Goal: Navigation & Orientation: Understand site structure

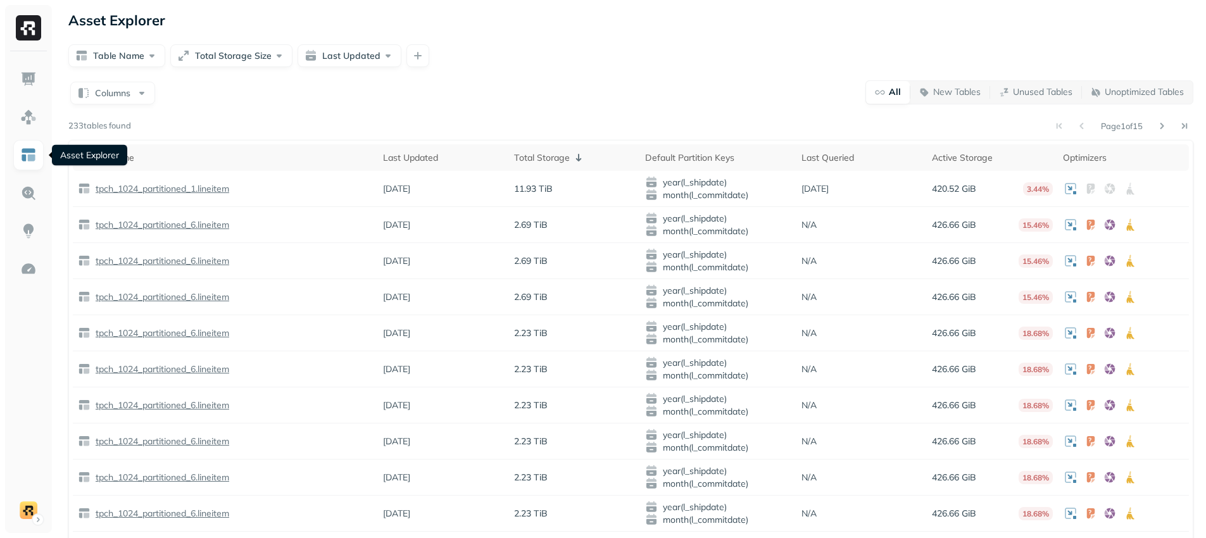
click at [253, 111] on div "Columns All New Tables Unused Tables Unoptimized Tables Page 1 of 15 233 tables…" at bounding box center [630, 386] width 1125 height 613
click at [138, 56] on button "Table Name" at bounding box center [116, 55] width 97 height 23
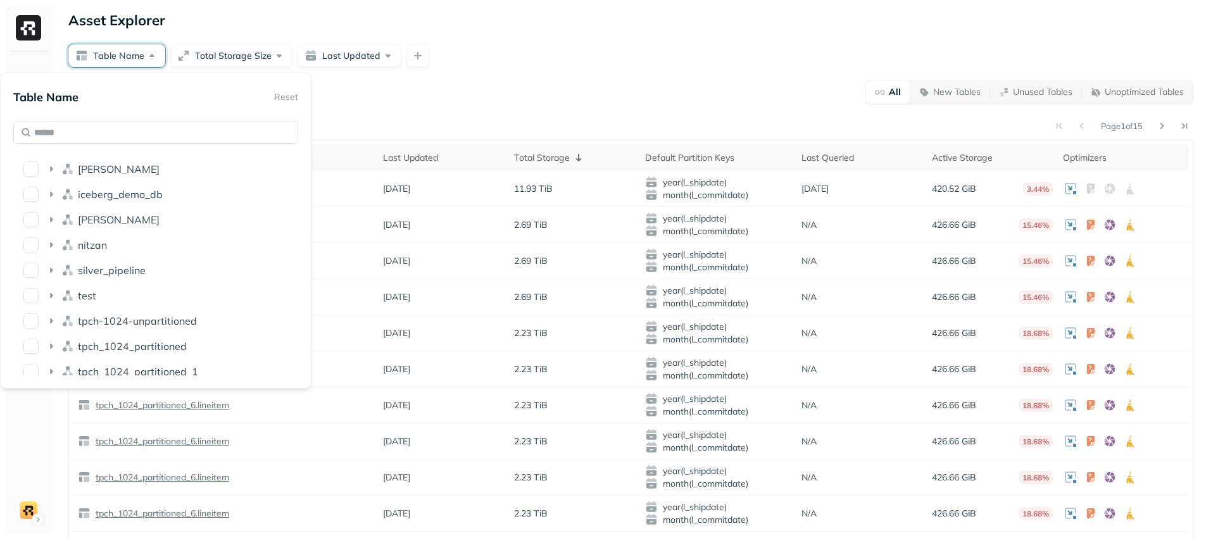
click at [138, 57] on button "Table Name" at bounding box center [116, 55] width 97 height 23
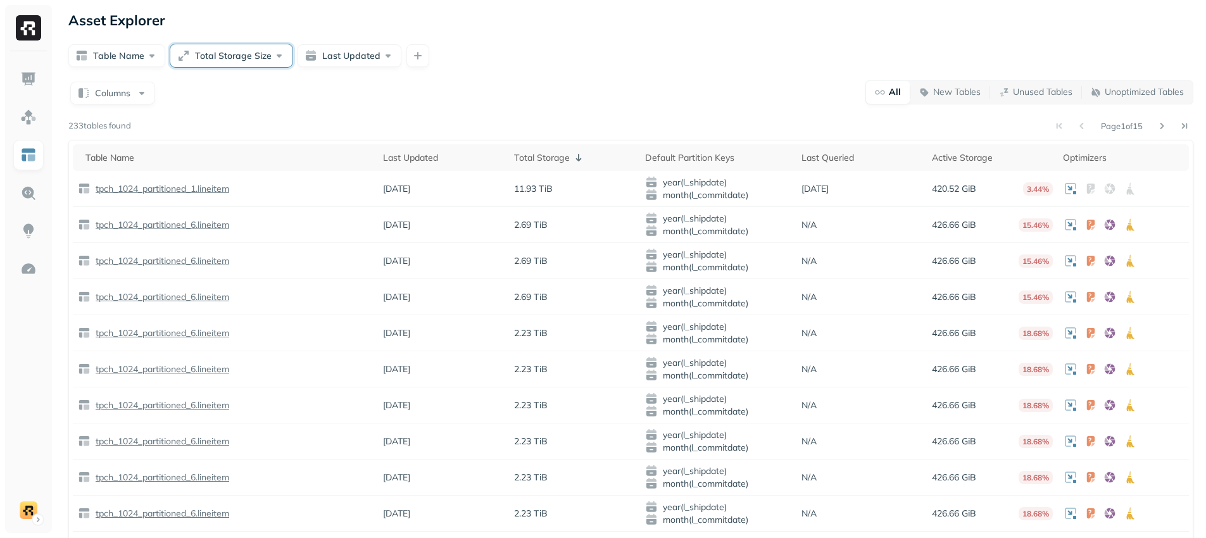
click at [201, 54] on button "Total Storage Size" at bounding box center [231, 55] width 122 height 23
click at [202, 54] on button "Total Storage Size" at bounding box center [231, 55] width 122 height 23
click at [306, 54] on button "Last Updated" at bounding box center [350, 55] width 104 height 23
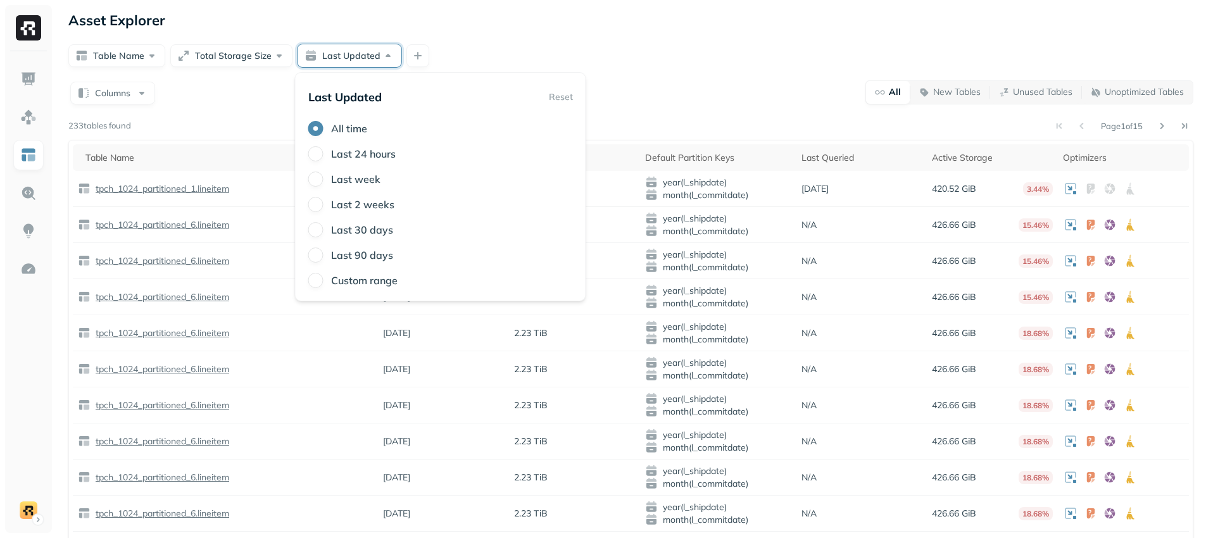
click at [306, 54] on button "Last Updated" at bounding box center [350, 55] width 104 height 23
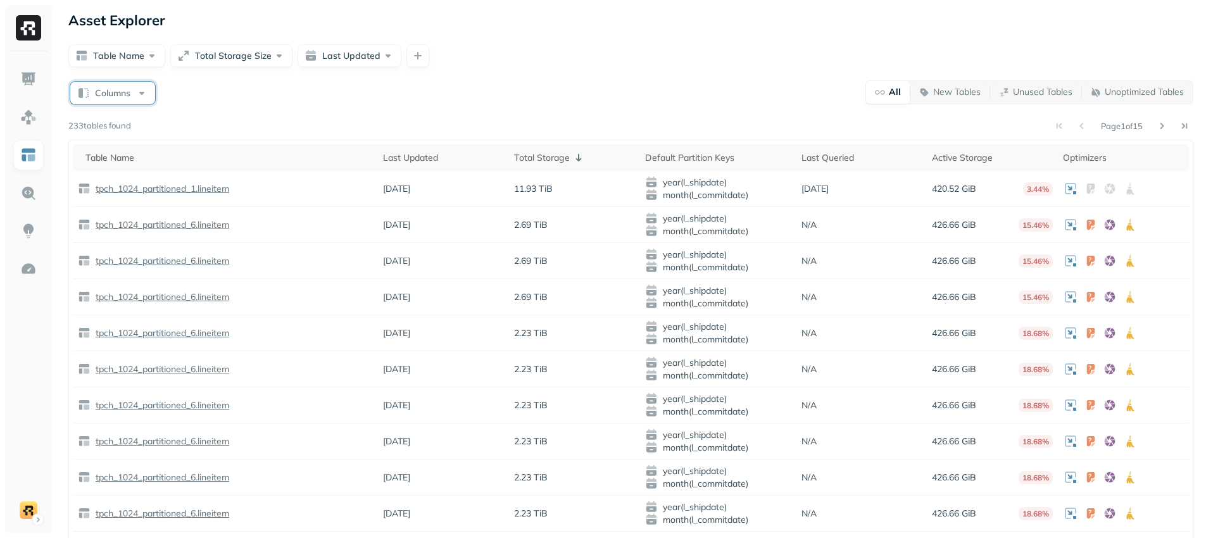
click at [139, 93] on button "Columns" at bounding box center [112, 93] width 85 height 23
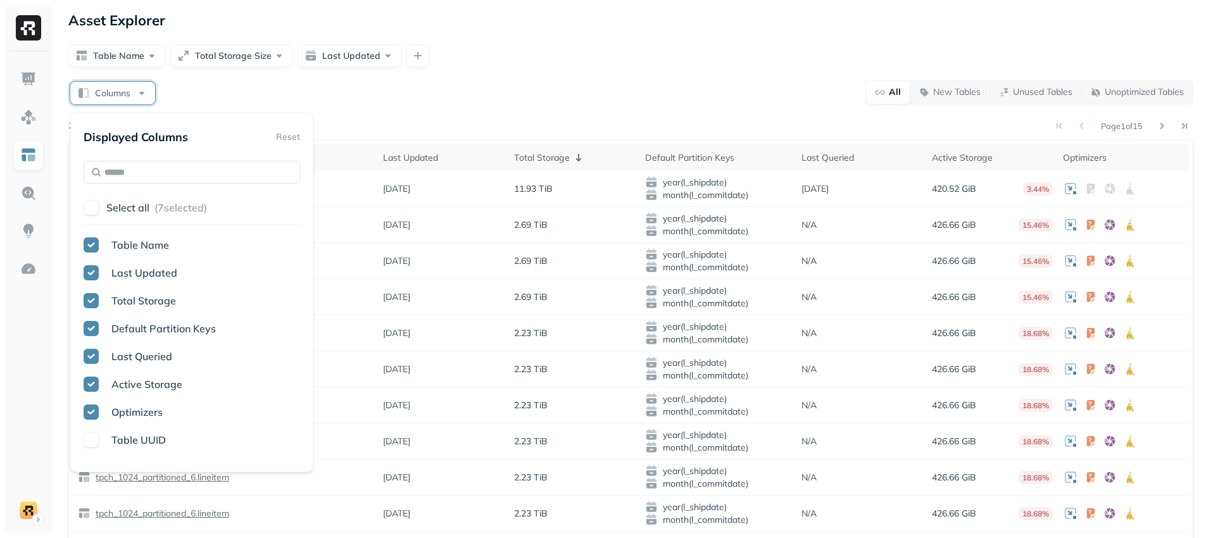
click at [139, 90] on button "Columns" at bounding box center [112, 93] width 85 height 23
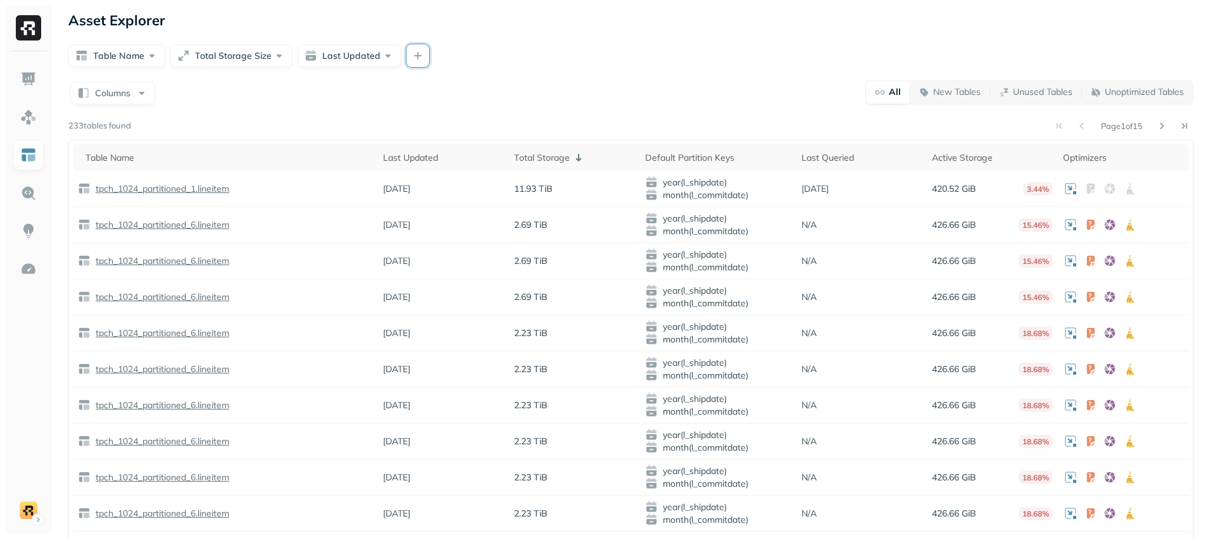
click at [415, 58] on button "button" at bounding box center [417, 55] width 23 height 23
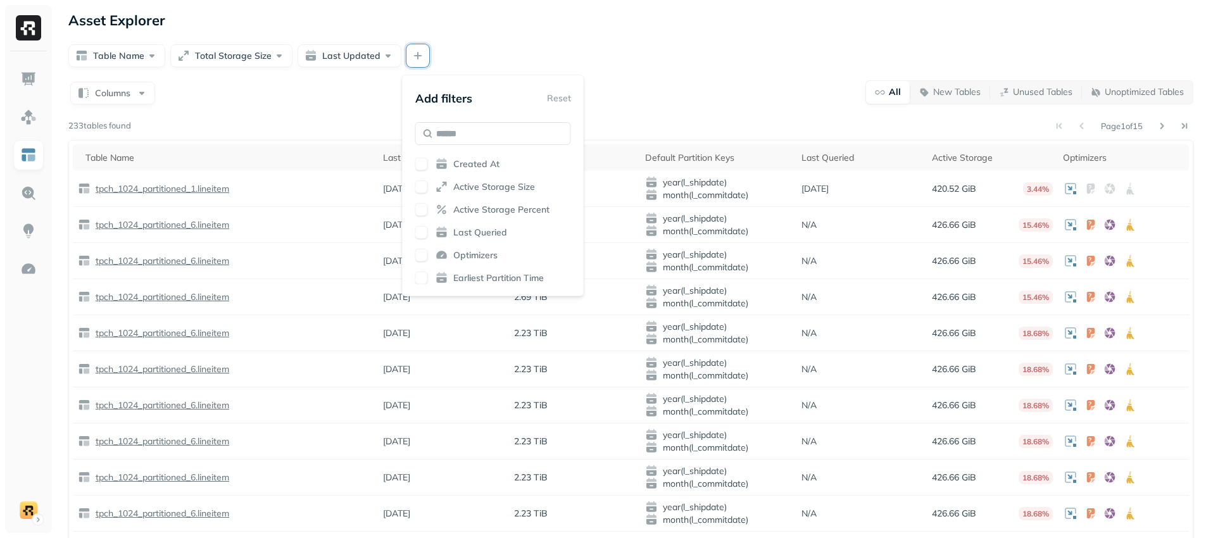
click at [415, 58] on button "button" at bounding box center [417, 55] width 23 height 23
